Goal: Obtain resource: Obtain resource

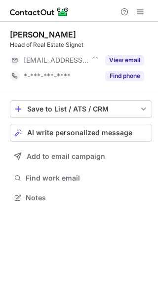
scroll to position [191, 158]
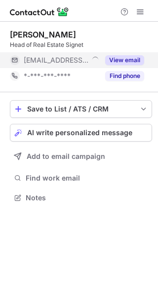
click at [125, 58] on button "View email" at bounding box center [124, 60] width 39 height 10
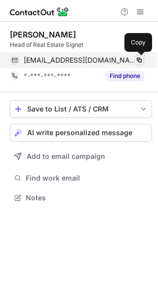
click at [138, 59] on span at bounding box center [139, 60] width 8 height 8
click at [139, 59] on span at bounding box center [139, 60] width 8 height 8
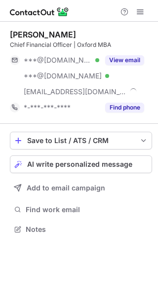
scroll to position [222, 158]
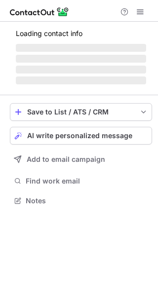
scroll to position [207, 158]
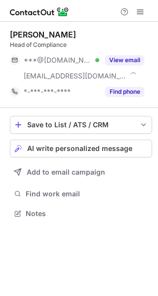
click at [125, 51] on div "Konstantinos Yiannaki Head of Compliance ***@gmail.com Verified ***@signetgloba…" at bounding box center [81, 65] width 142 height 70
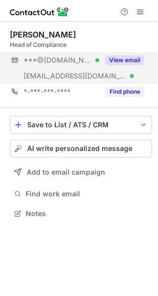
click at [132, 54] on div "View email" at bounding box center [121, 60] width 45 height 16
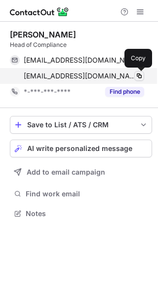
click at [140, 74] on span at bounding box center [139, 76] width 8 height 8
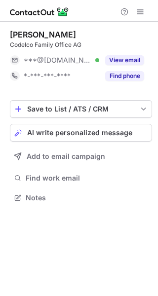
scroll to position [191, 158]
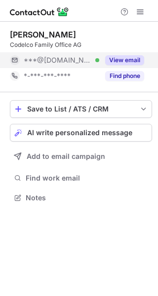
click at [130, 63] on button "View email" at bounding box center [124, 60] width 39 height 10
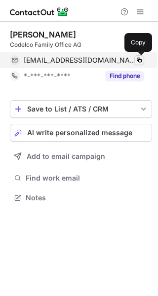
click at [140, 58] on span at bounding box center [139, 60] width 8 height 8
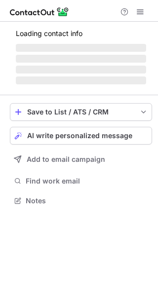
scroll to position [191, 158]
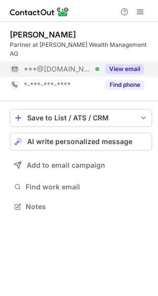
click at [124, 64] on button "View email" at bounding box center [124, 69] width 39 height 10
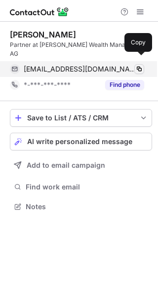
click at [141, 65] on span at bounding box center [139, 69] width 8 height 8
